Goal: Task Accomplishment & Management: Manage account settings

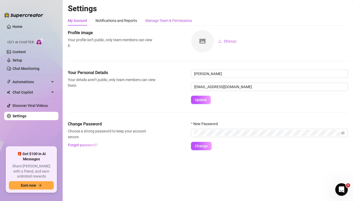
click at [175, 20] on div "Manage Team & Permissions" at bounding box center [168, 21] width 47 height 6
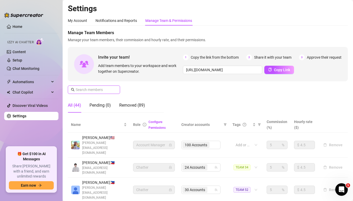
click at [99, 92] on input "text" at bounding box center [94, 90] width 37 height 6
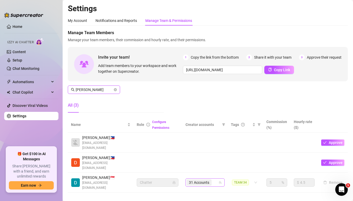
click at [215, 179] on div "31 Accounts" at bounding box center [203, 182] width 32 height 7
type input "[PERSON_NAME]"
click at [215, 179] on div "31 Accounts" at bounding box center [203, 182] width 32 height 7
click at [211, 180] on span "31 Accounts" at bounding box center [199, 183] width 25 height 6
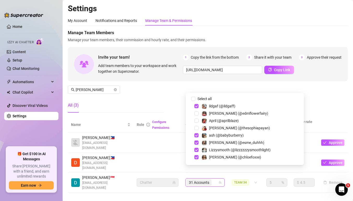
click at [194, 97] on input "Select all" at bounding box center [193, 99] width 4 height 4
checkbox input "false"
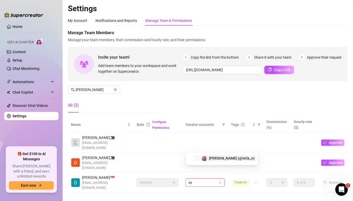
type input "leil"
click at [195, 156] on span "Select tree node" at bounding box center [196, 158] width 4 height 4
click at [212, 179] on div "1 Accounts" at bounding box center [203, 182] width 32 height 7
type input "[PERSON_NAME]"
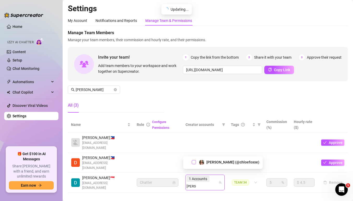
click at [195, 161] on span "Select tree node" at bounding box center [194, 162] width 4 height 4
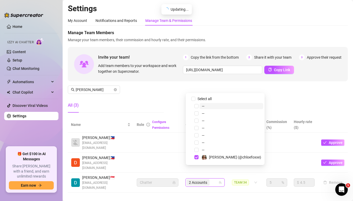
click at [212, 179] on div "2 Accounts" at bounding box center [203, 182] width 32 height 7
type input "[PERSON_NAME]"
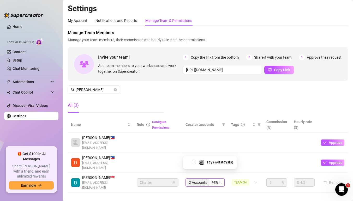
click at [193, 164] on div "Tay️ (@itstaysis)" at bounding box center [210, 162] width 51 height 6
click at [194, 162] on span "Select tree node" at bounding box center [194, 162] width 4 height 4
click at [215, 179] on div "3 Accounts" at bounding box center [203, 182] width 32 height 7
type input "rose"
click at [194, 162] on span "Select tree node" at bounding box center [194, 162] width 4 height 4
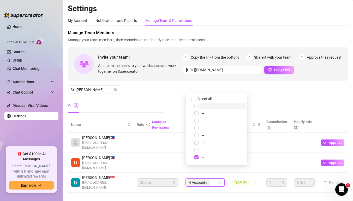
click at [214, 179] on div "4 Accounts" at bounding box center [203, 182] width 32 height 7
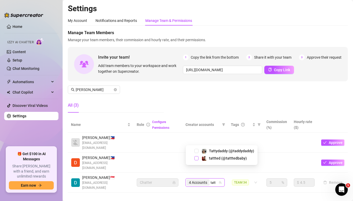
type input "tatt"
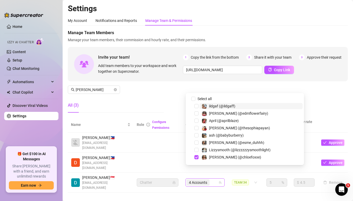
click at [213, 179] on div "4 Accounts" at bounding box center [203, 182] width 32 height 7
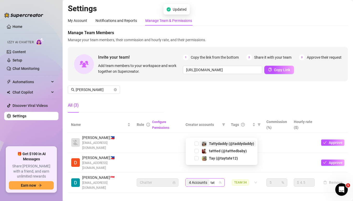
type input "tatt"
click at [196, 159] on span "Select tree node" at bounding box center [196, 158] width 4 height 4
click at [211, 173] on td "4 Accounts tatt" at bounding box center [204, 183] width 45 height 20
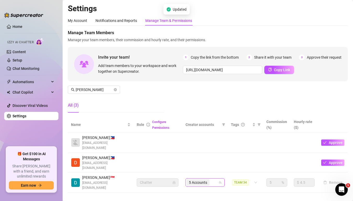
click at [213, 179] on div "5 Accounts" at bounding box center [203, 182] width 32 height 7
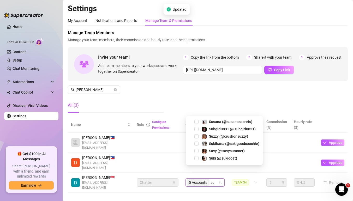
type input "sub"
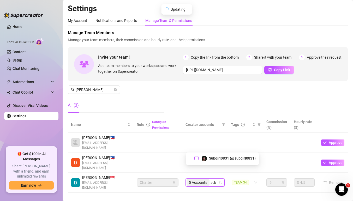
click at [197, 157] on span "Select tree node" at bounding box center [196, 158] width 4 height 4
click at [210, 180] on span "5 Accounts" at bounding box center [198, 183] width 23 height 6
type input "stoney"
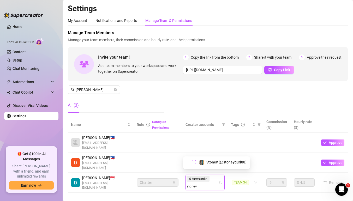
click at [195, 163] on span "Select tree node" at bounding box center [194, 162] width 4 height 4
click at [215, 175] on div "6 Accounts stoney" at bounding box center [203, 182] width 32 height 15
type input "[PERSON_NAME]"
click at [194, 164] on span "Select tree node" at bounding box center [194, 162] width 4 height 4
click at [216, 175] on div "7 Accounts [PERSON_NAME]" at bounding box center [203, 182] width 32 height 15
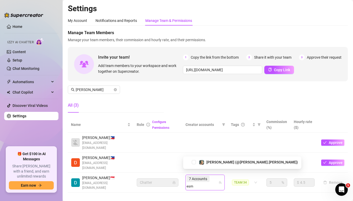
type input "esme"
click at [195, 163] on span "Select tree node" at bounding box center [194, 162] width 4 height 4
click at [215, 175] on div "8 Accounts esme" at bounding box center [203, 182] width 32 height 15
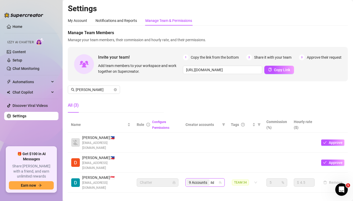
type input "ildg"
click at [197, 158] on span "Select tree node" at bounding box center [196, 158] width 4 height 4
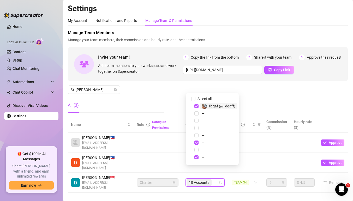
click at [216, 179] on div "10 Accounts" at bounding box center [203, 182] width 32 height 7
type input "bab"
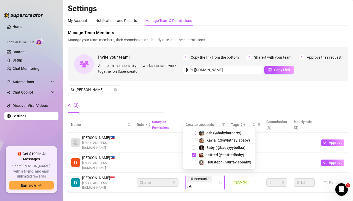
click at [194, 134] on span "Select tree node" at bounding box center [194, 133] width 4 height 4
click at [216, 175] on div "10 Accounts bab" at bounding box center [203, 182] width 32 height 15
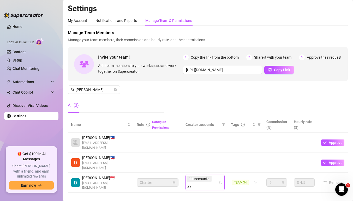
type input "tayt"
click at [194, 163] on span "Select tree node" at bounding box center [194, 162] width 4 height 4
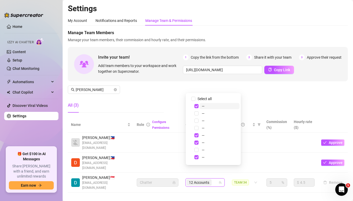
click at [214, 179] on div "12 Accounts" at bounding box center [203, 182] width 32 height 7
type input "realzo"
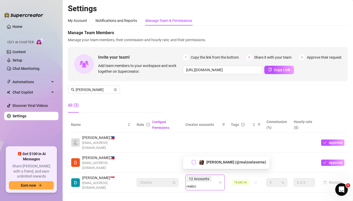
click at [195, 162] on span "Select tree node" at bounding box center [194, 162] width 4 height 4
click at [214, 175] on div "12 Accounts realzo" at bounding box center [203, 182] width 32 height 15
type input "zash"
click at [193, 162] on span "Select tree node" at bounding box center [194, 162] width 4 height 4
click at [195, 183] on input "search" at bounding box center [191, 186] width 9 height 6
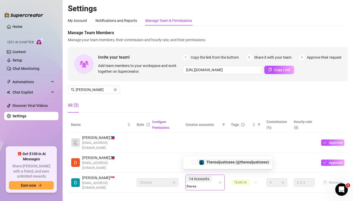
type input "thereal"
drag, startPoint x: 194, startPoint y: 162, endPoint x: 214, endPoint y: 172, distance: 22.3
click at [194, 162] on span "Select tree node" at bounding box center [194, 162] width 4 height 4
click at [199, 183] on input "search" at bounding box center [193, 186] width 12 height 6
type input "candy"
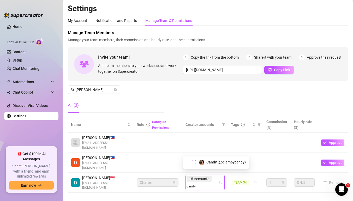
click at [193, 162] on span "Select tree node" at bounding box center [194, 162] width 4 height 4
click at [197, 183] on input "search" at bounding box center [192, 186] width 11 height 6
type input "crush"
click at [196, 161] on div "Suzzy (@crushonsuzzy)" at bounding box center [216, 162] width 63 height 6
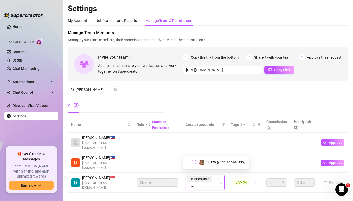
click at [194, 161] on span "Select tree node" at bounding box center [194, 162] width 4 height 4
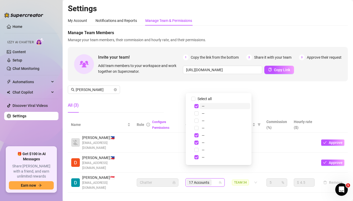
click at [214, 179] on div "17 Accounts" at bounding box center [203, 182] width 32 height 7
type input "j2rk"
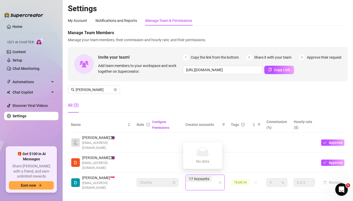
click at [199, 180] on div "Settings My Account Notifications and Reports Manage Team & Permissions Profile…" at bounding box center [208, 101] width 280 height 195
click at [214, 180] on input "search" at bounding box center [213, 183] width 1 height 6
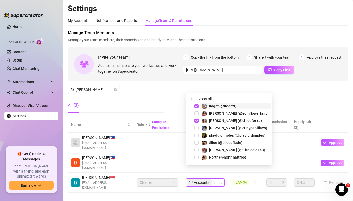
type input "[PERSON_NAME]"
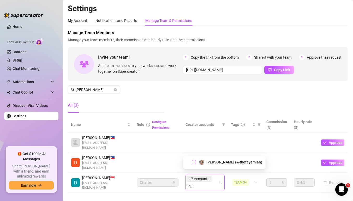
click at [195, 162] on span "Select tree node" at bounding box center [194, 162] width 4 height 4
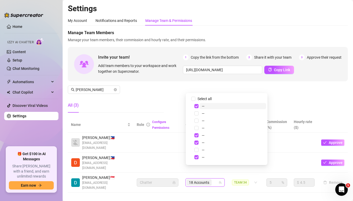
click at [215, 179] on div "18 Accounts" at bounding box center [203, 182] width 32 height 7
type input "unfil"
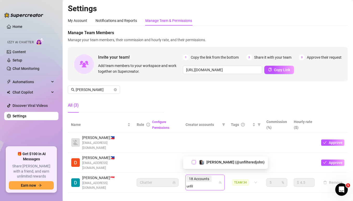
click at [195, 161] on span "Select tree node" at bounding box center [194, 162] width 4 height 4
